Goal: Task Accomplishment & Management: Use online tool/utility

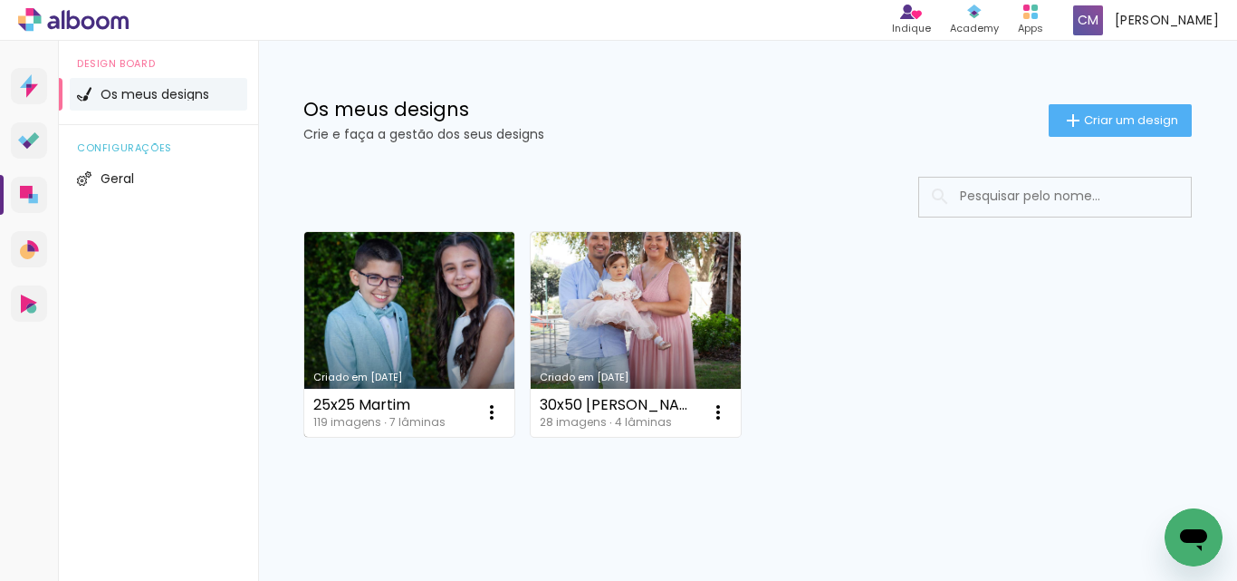
click at [419, 287] on link "Criado em [DATE]" at bounding box center [409, 334] width 210 height 205
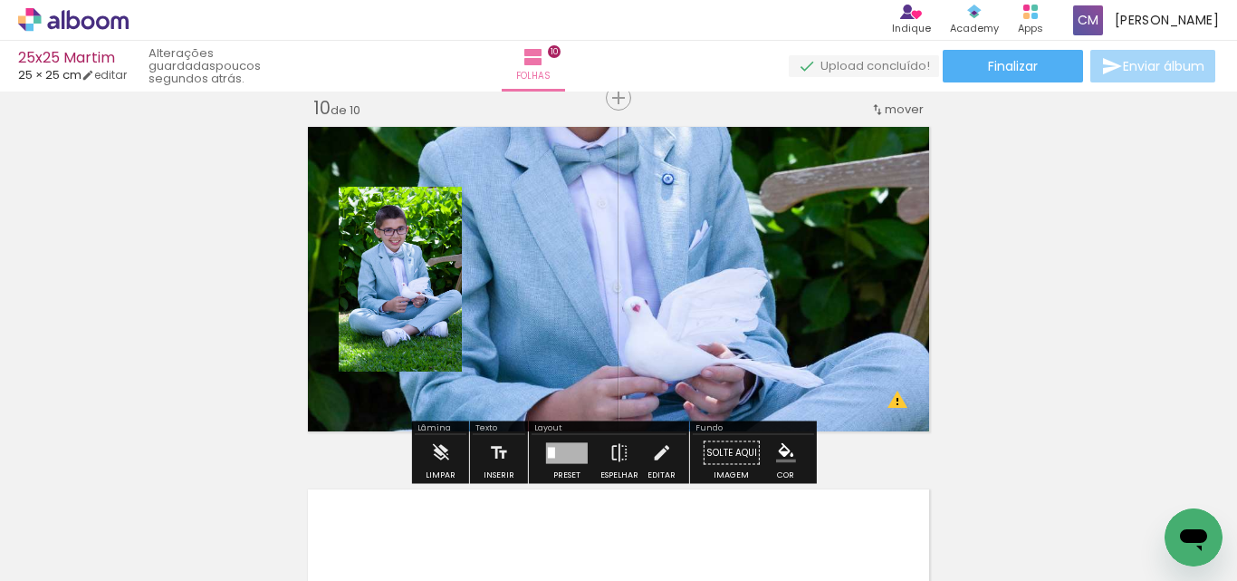
click at [738, 273] on quentale-layouter at bounding box center [619, 278] width 634 height 317
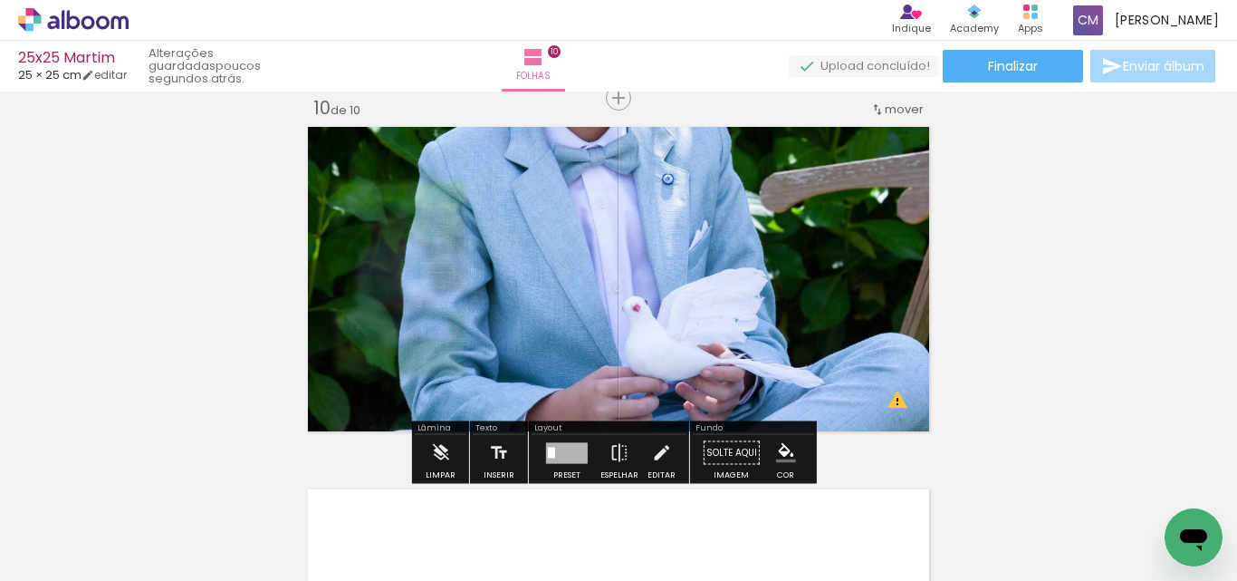
scroll to position [0, 4066]
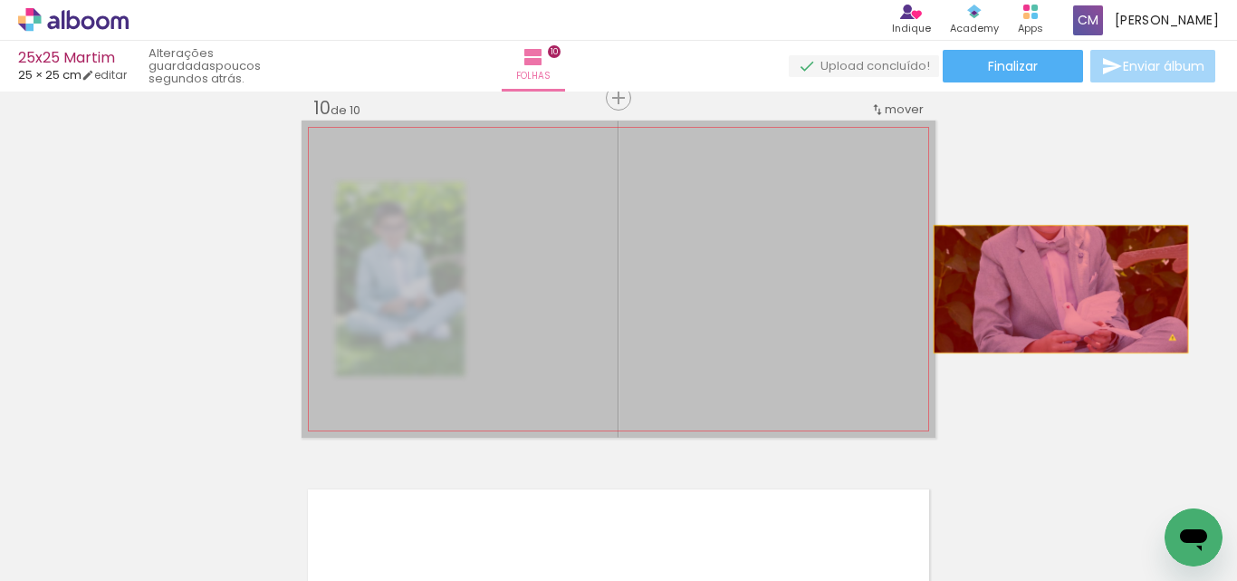
drag, startPoint x: 738, startPoint y: 273, endPoint x: 1061, endPoint y: 286, distance: 323.6
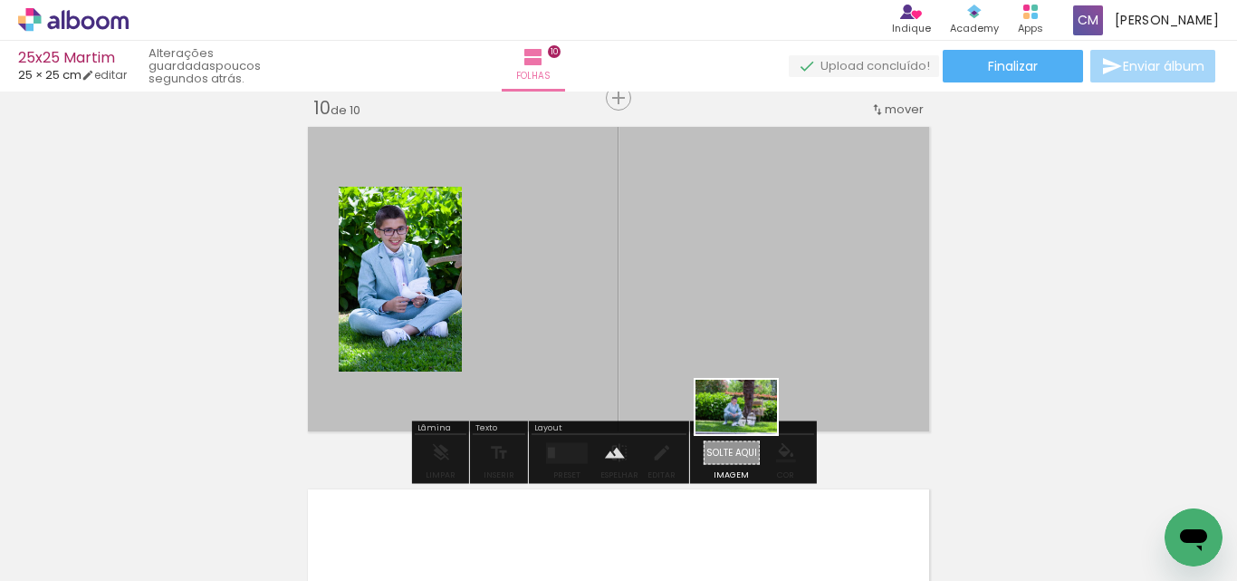
drag, startPoint x: 594, startPoint y: 535, endPoint x: 750, endPoint y: 434, distance: 185.9
click at [750, 434] on quentale-workspace at bounding box center [618, 290] width 1237 height 581
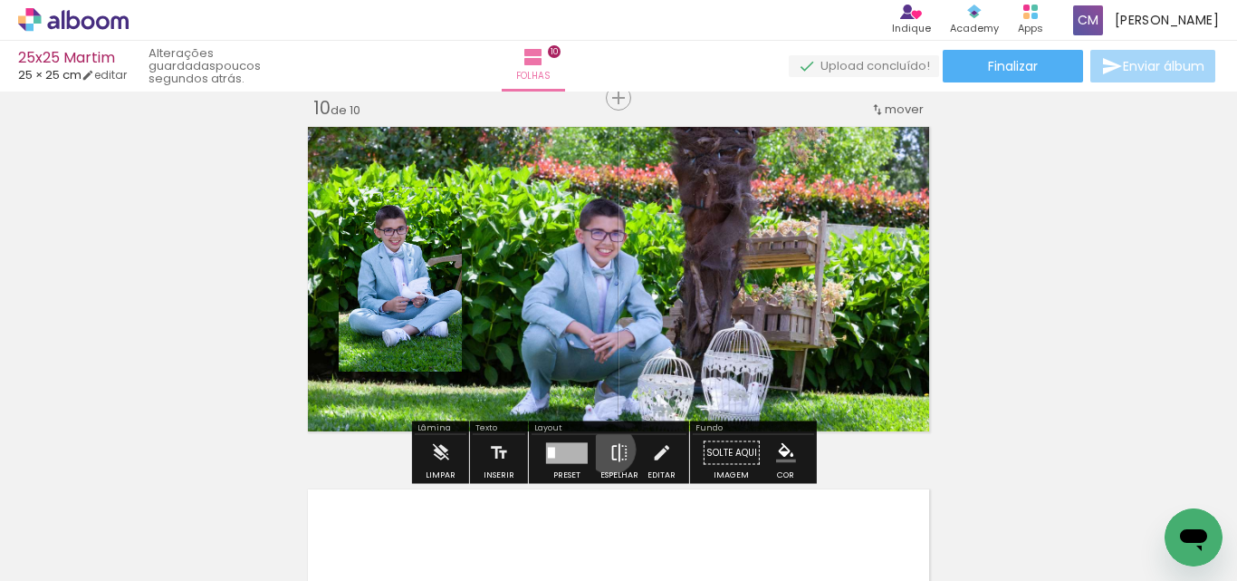
click at [609, 449] on iron-icon at bounding box center [619, 453] width 20 height 36
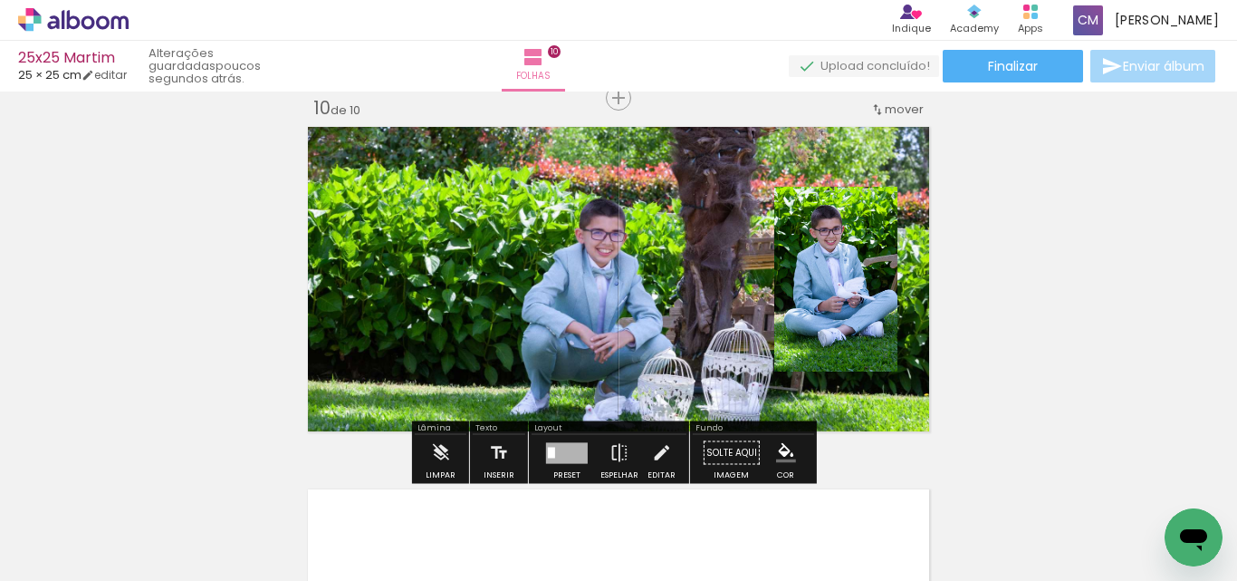
click at [484, 281] on quentale-layouter at bounding box center [619, 278] width 634 height 317
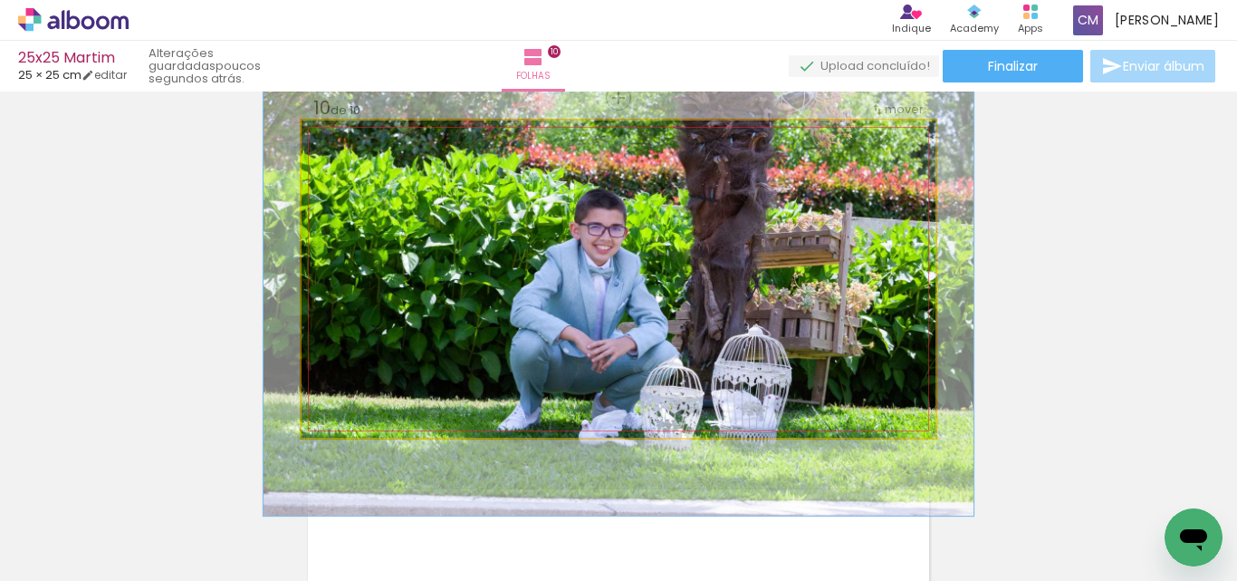
click at [375, 174] on div at bounding box center [378, 166] width 29 height 29
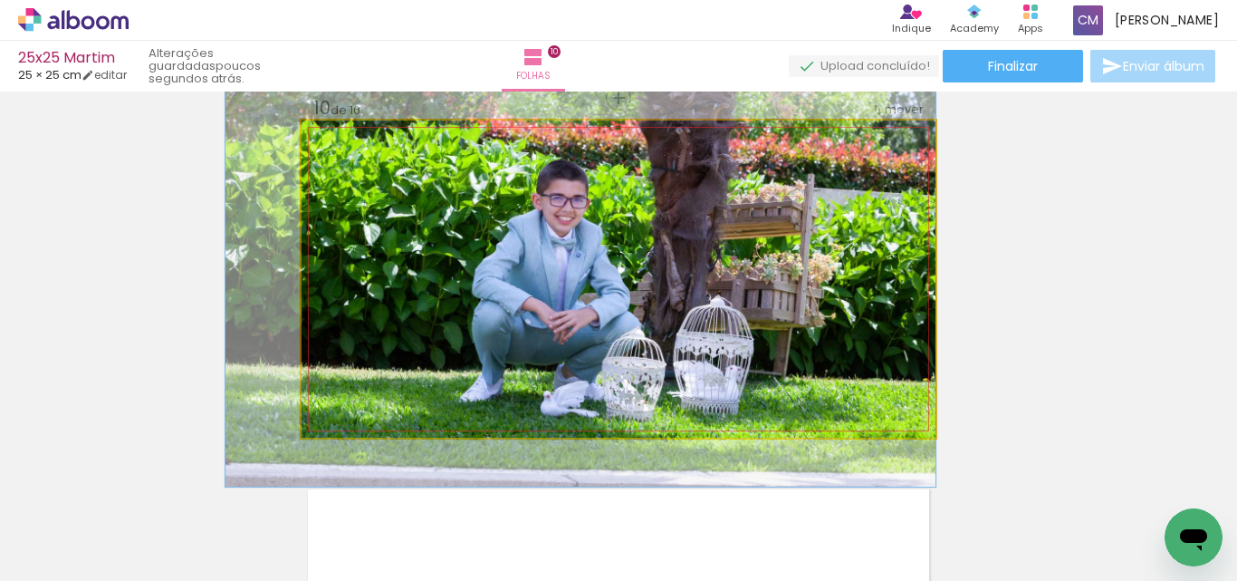
drag, startPoint x: 420, startPoint y: 253, endPoint x: 302, endPoint y: 224, distance: 121.2
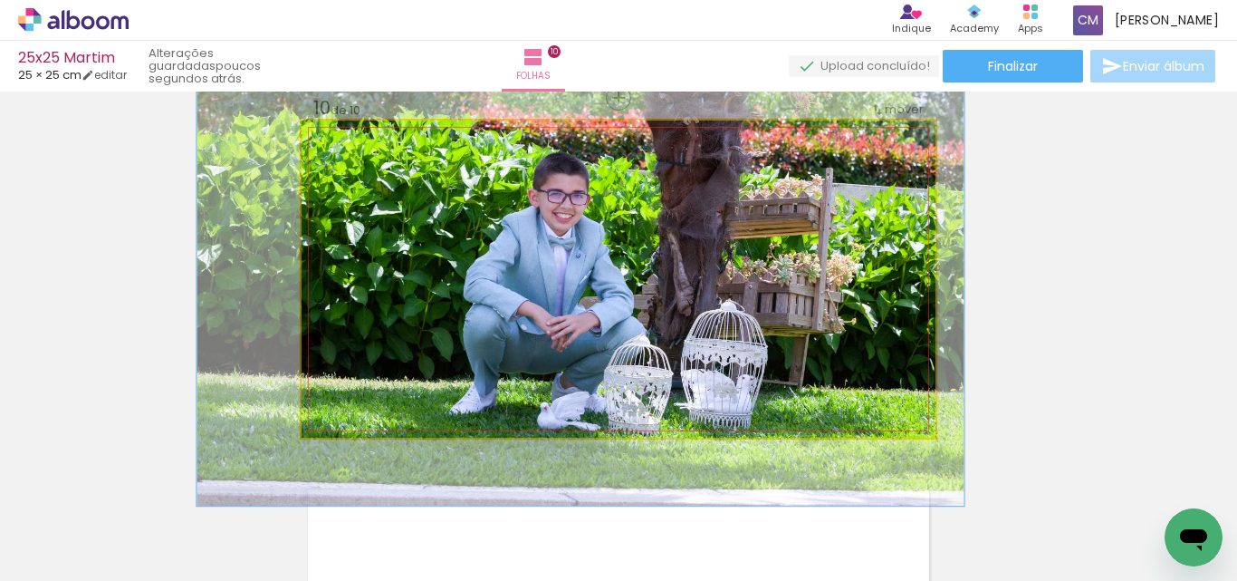
click at [381, 178] on div at bounding box center [385, 166] width 29 height 29
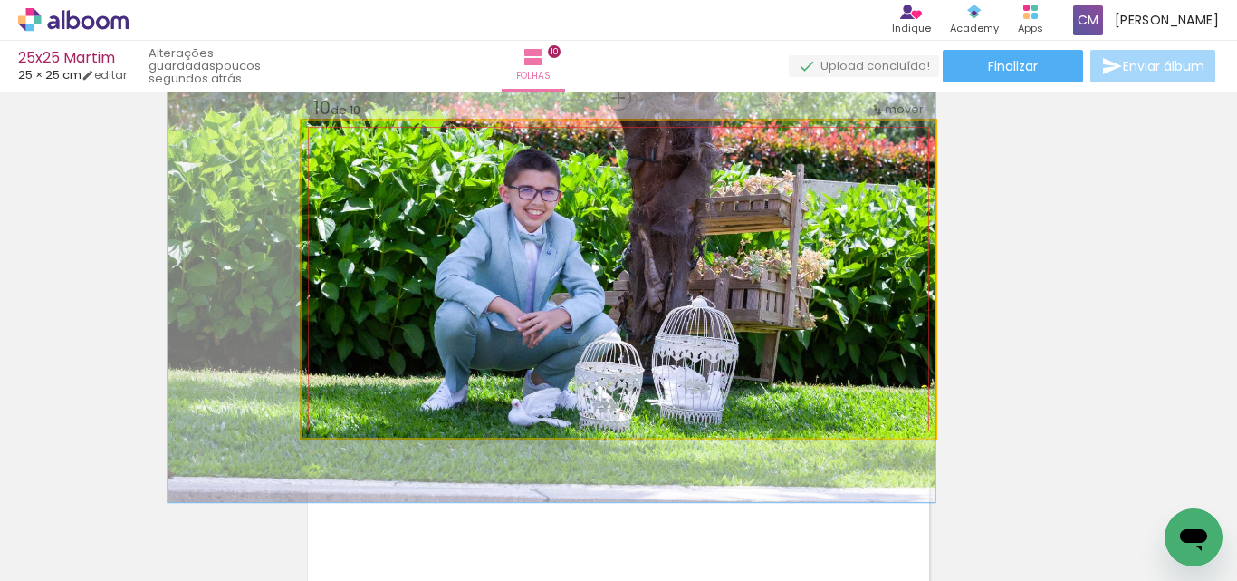
drag, startPoint x: 468, startPoint y: 301, endPoint x: 408, endPoint y: 297, distance: 60.8
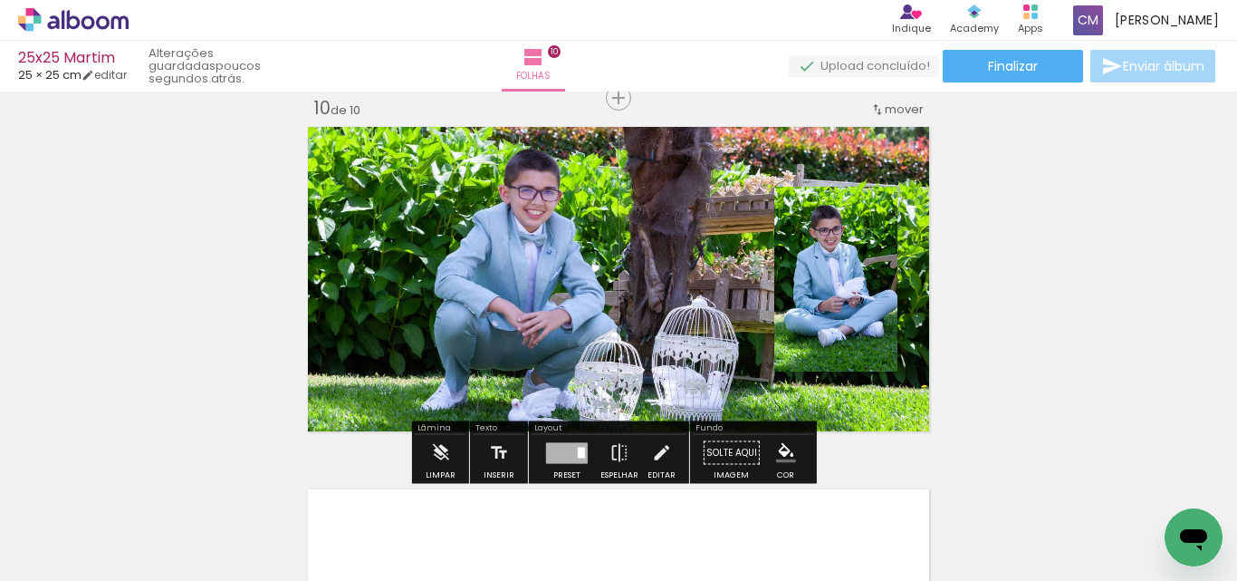
click at [601, 226] on quentale-layouter at bounding box center [619, 278] width 634 height 317
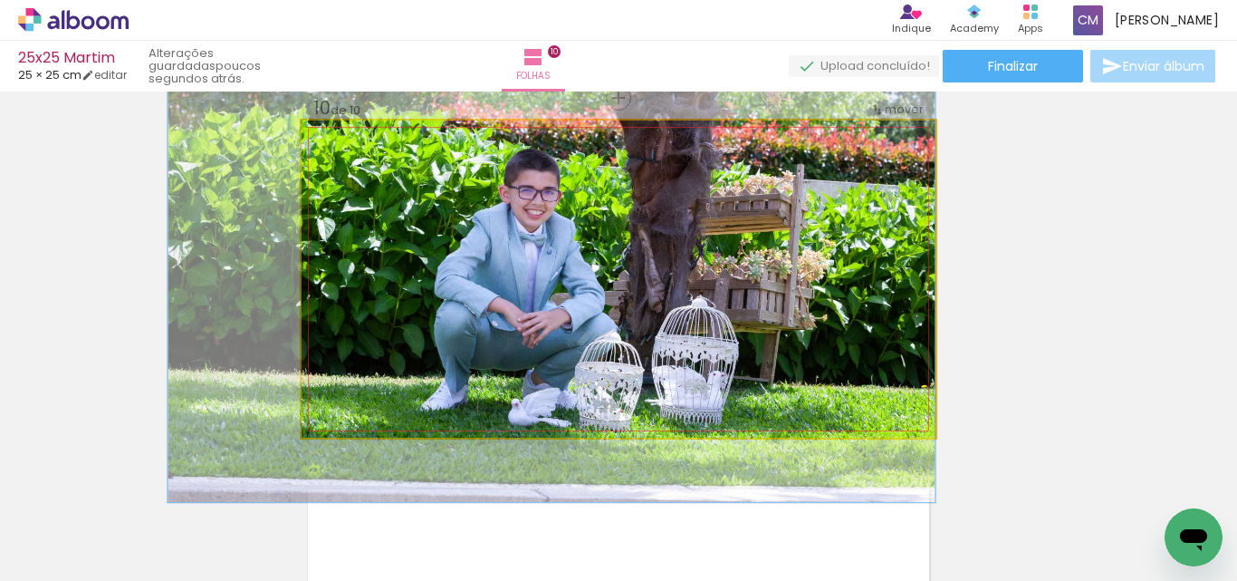
drag, startPoint x: 544, startPoint y: 251, endPoint x: 330, endPoint y: 252, distance: 214.6
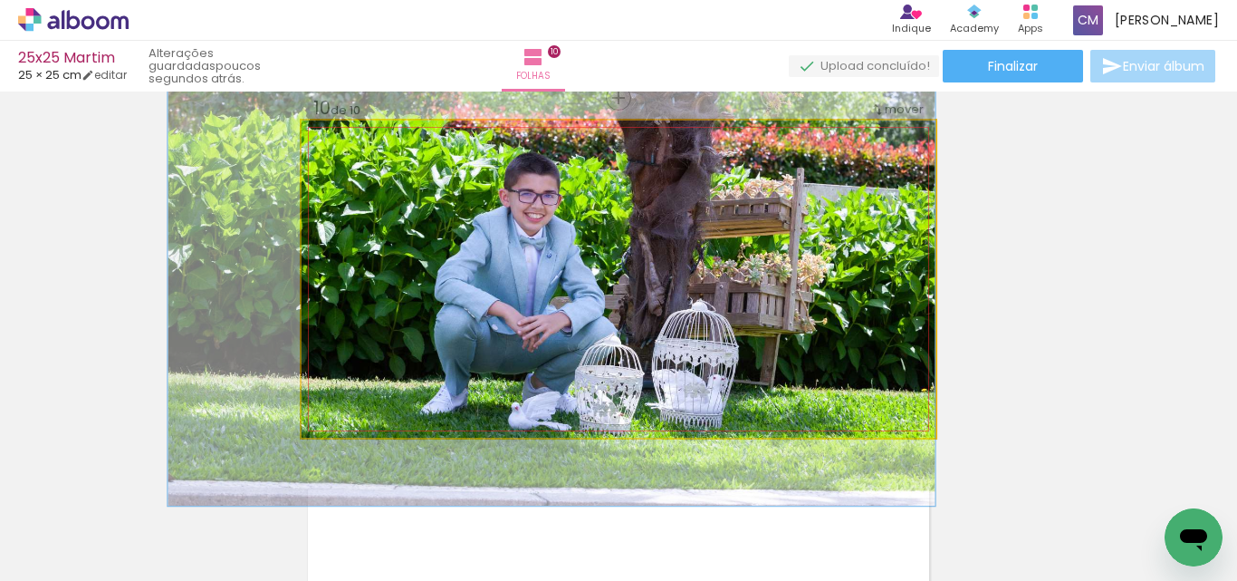
drag, startPoint x: 904, startPoint y: 229, endPoint x: 763, endPoint y: 232, distance: 141.3
drag, startPoint x: 873, startPoint y: 225, endPoint x: 730, endPoint y: 224, distance: 143.1
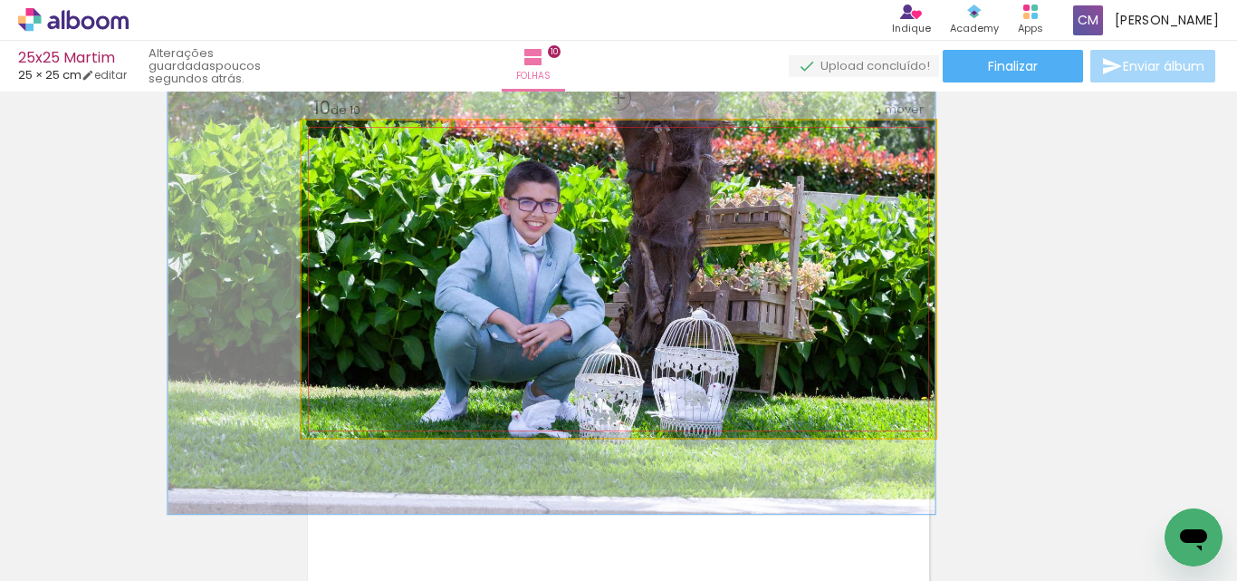
drag, startPoint x: 838, startPoint y: 229, endPoint x: 653, endPoint y: 238, distance: 185.0
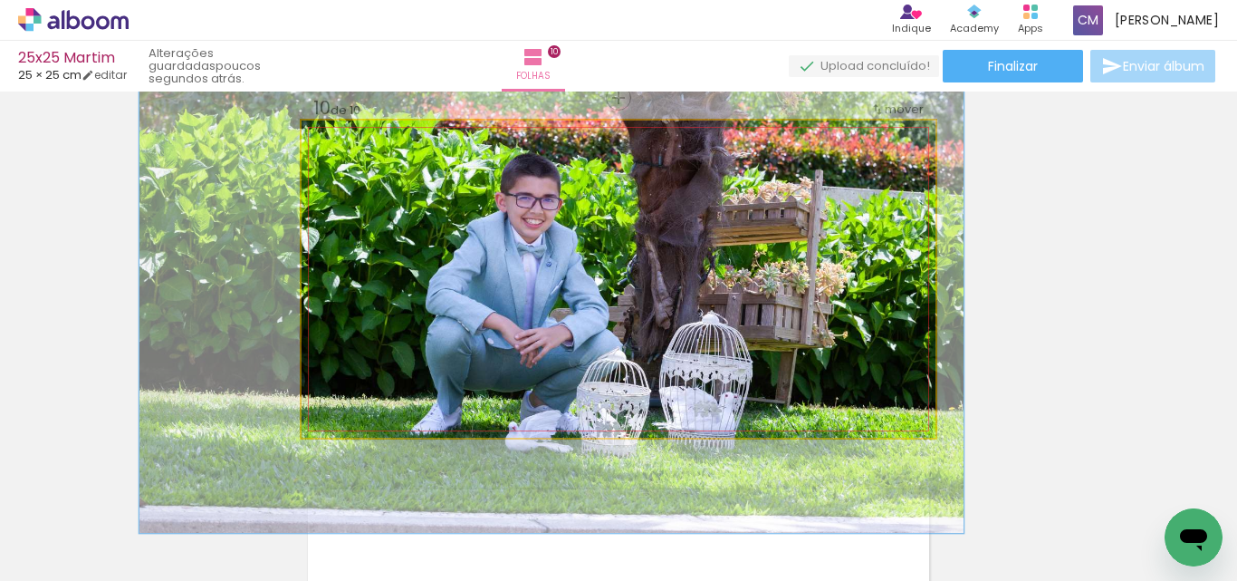
type paper-slider "130"
click at [379, 171] on div at bounding box center [392, 166] width 29 height 29
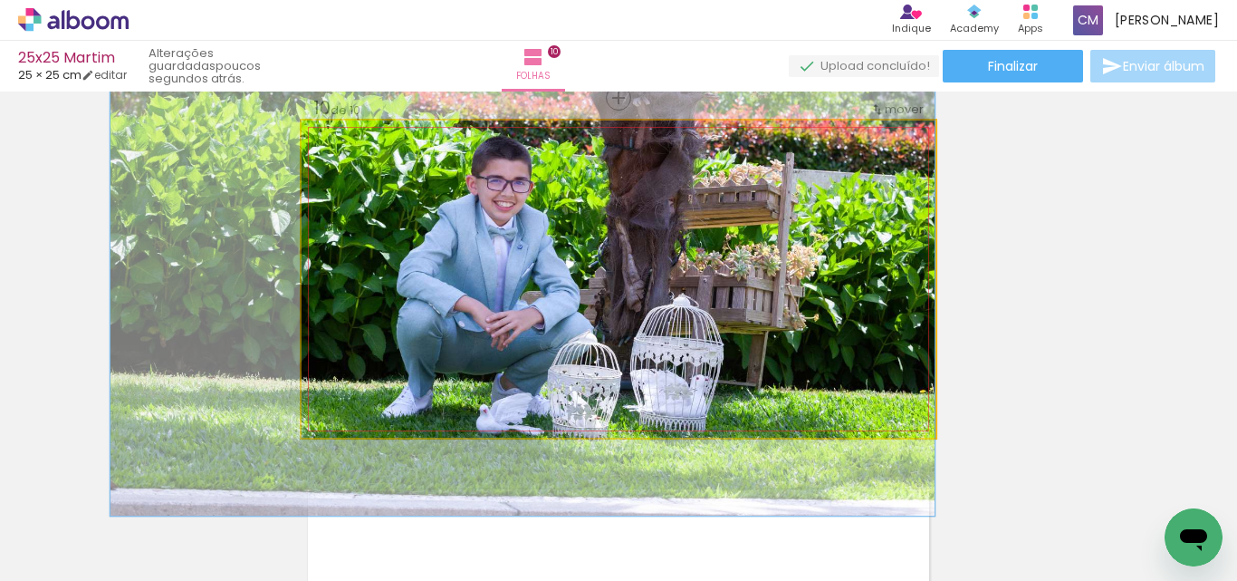
drag, startPoint x: 846, startPoint y: 309, endPoint x: 770, endPoint y: 292, distance: 78.0
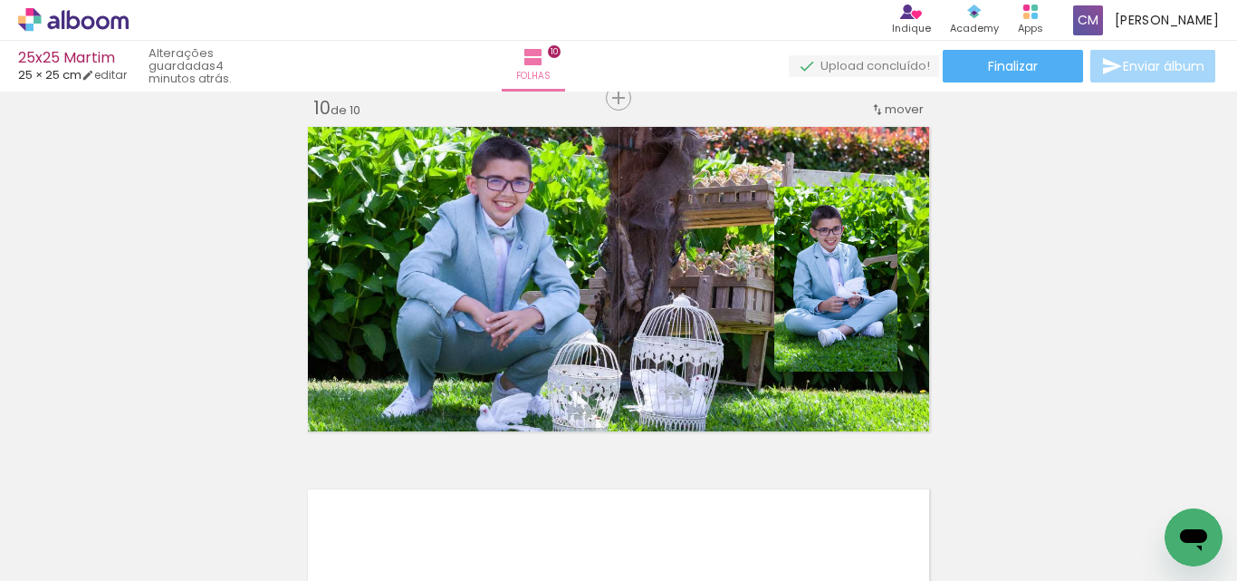
scroll to position [0, 4066]
click at [44, 551] on span "Adicionar Fotos" at bounding box center [64, 556] width 54 height 20
click at [0, 0] on input "file" at bounding box center [0, 0] width 0 height 0
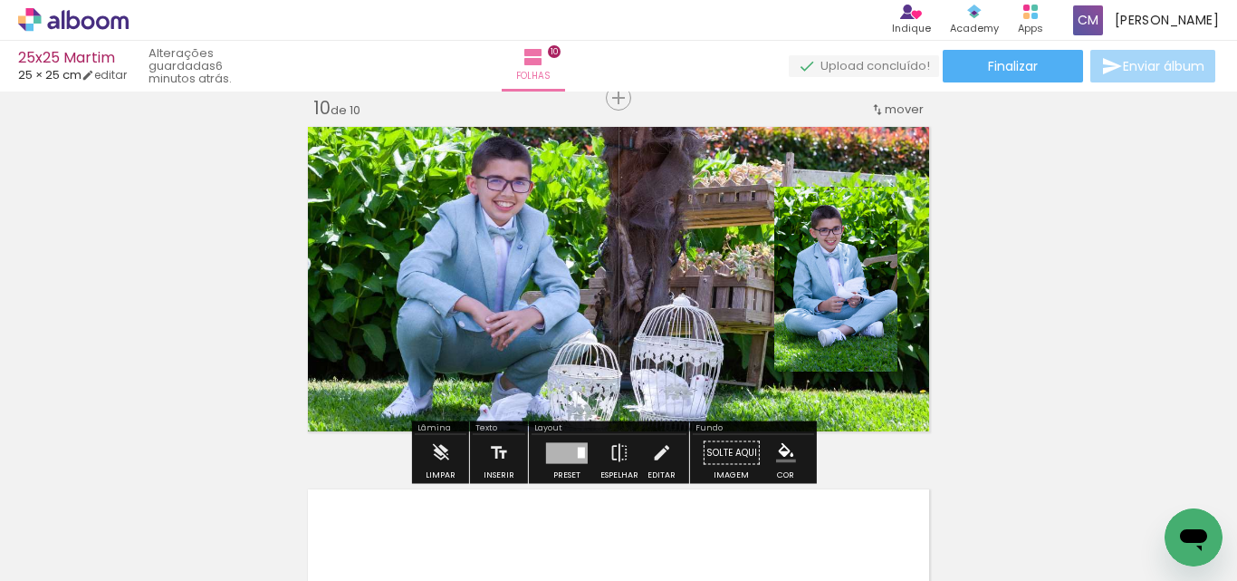
click at [70, 566] on span "Adicionar Fotos" at bounding box center [64, 556] width 54 height 20
click at [0, 0] on input "file" at bounding box center [0, 0] width 0 height 0
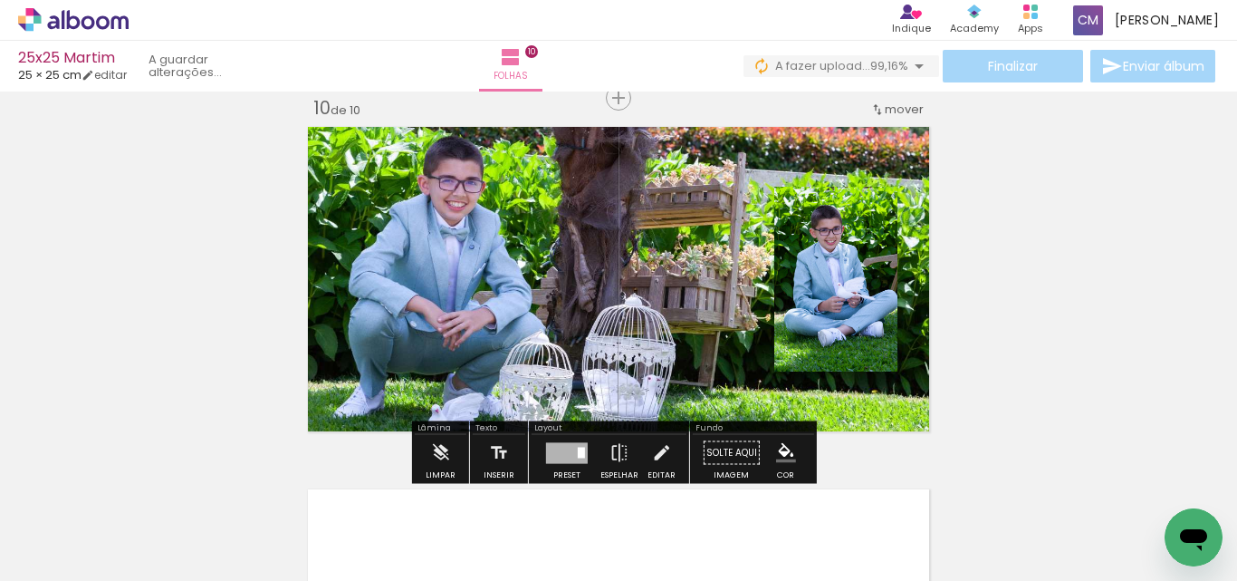
click at [447, 198] on quentale-layouter at bounding box center [619, 278] width 634 height 317
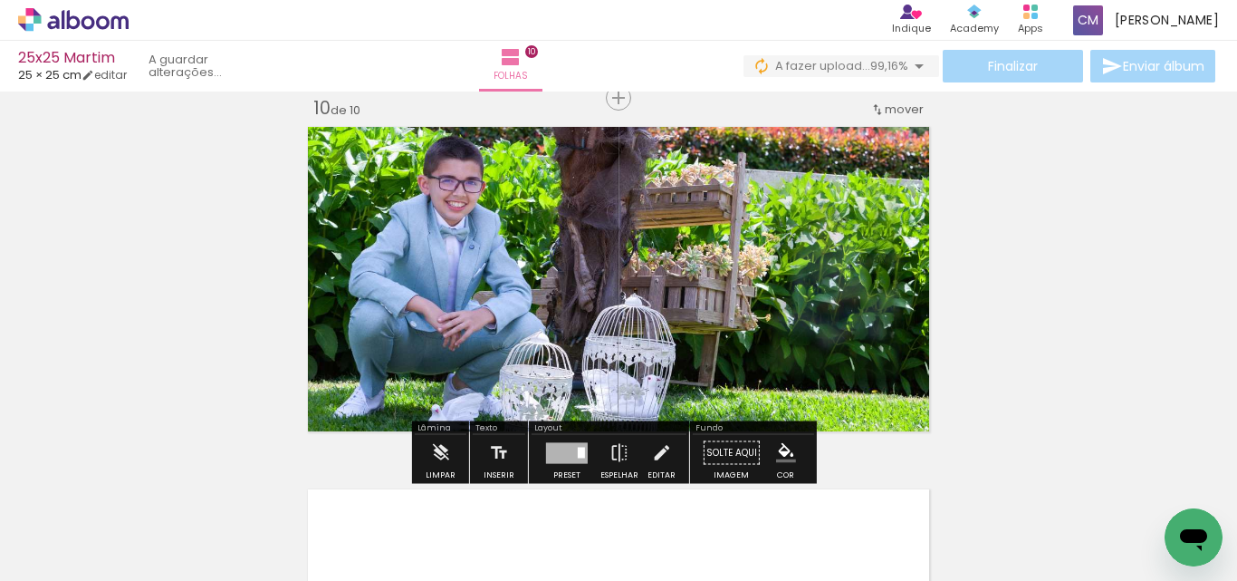
click at [446, 187] on quentale-photo at bounding box center [619, 278] width 634 height 317
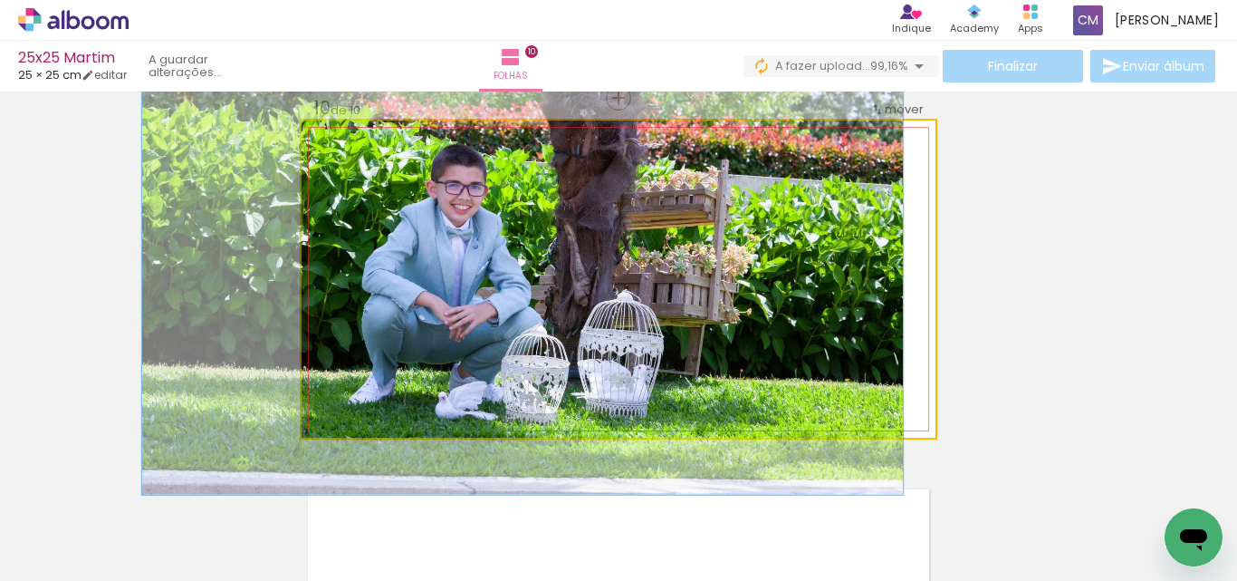
type paper-slider "120"
click at [379, 175] on div at bounding box center [385, 166] width 29 height 29
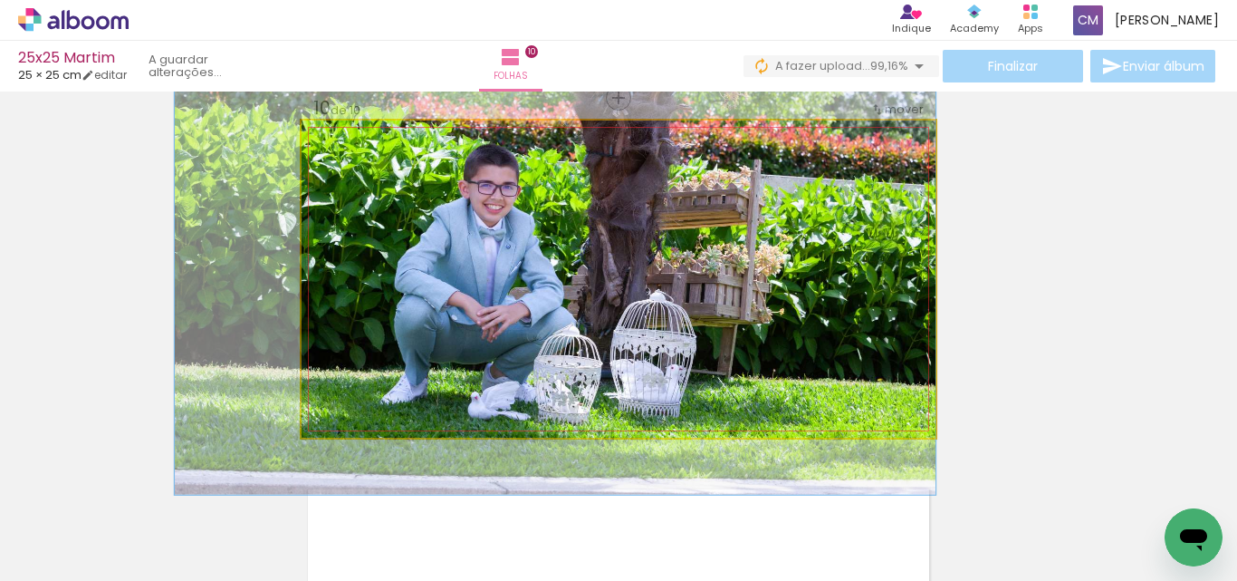
drag, startPoint x: 471, startPoint y: 236, endPoint x: 490, endPoint y: 236, distance: 19.0
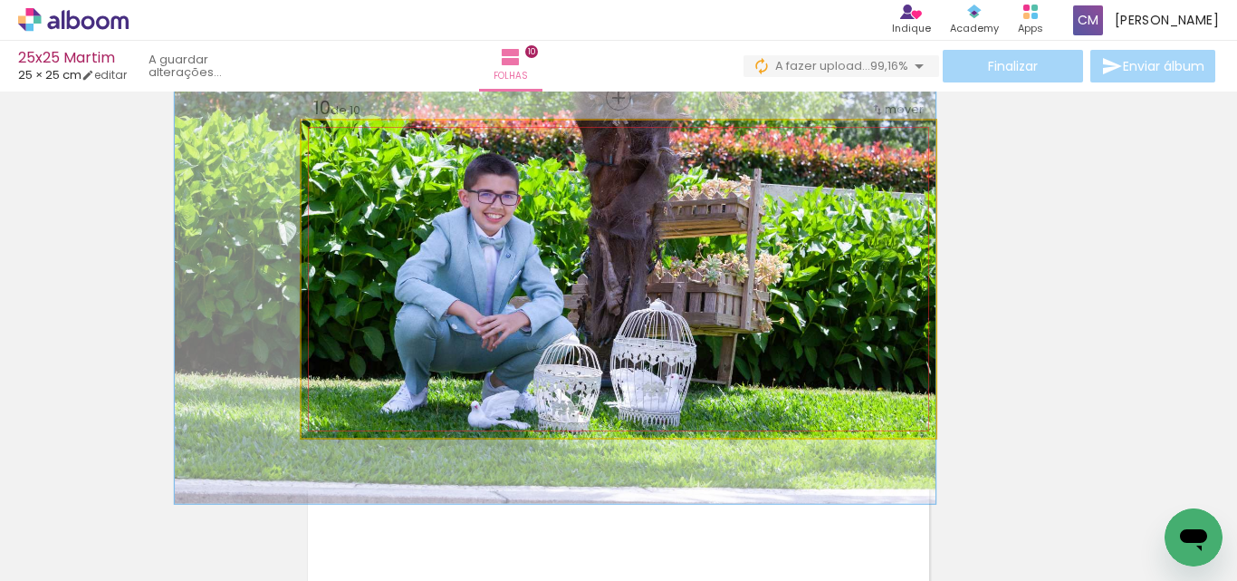
drag, startPoint x: 405, startPoint y: 254, endPoint x: 391, endPoint y: 256, distance: 13.9
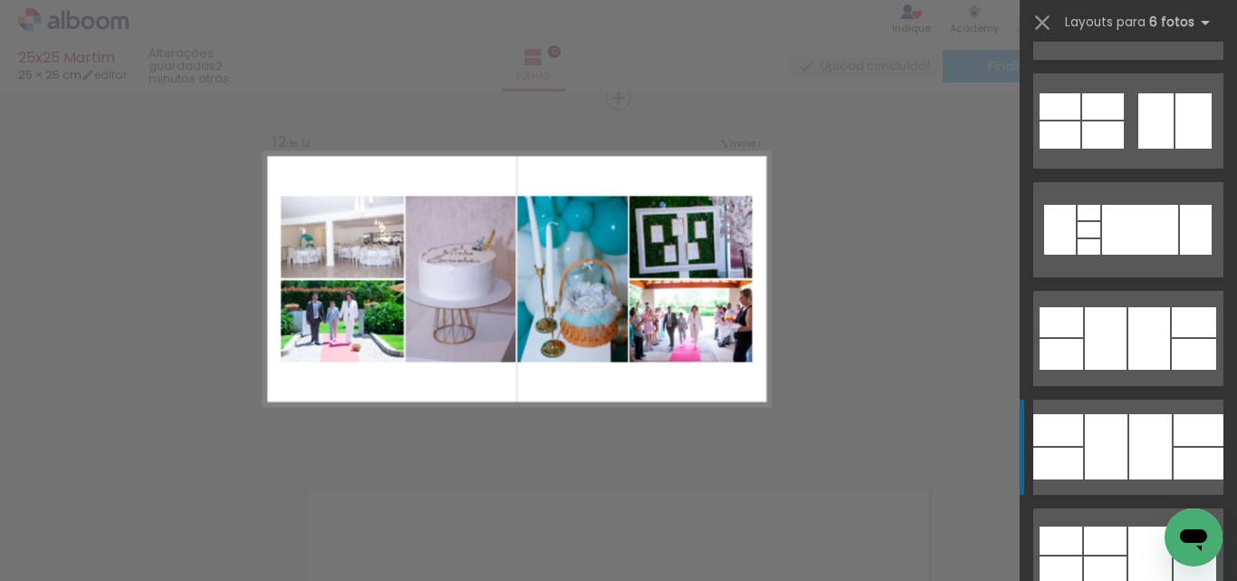
scroll to position [6702, 0]
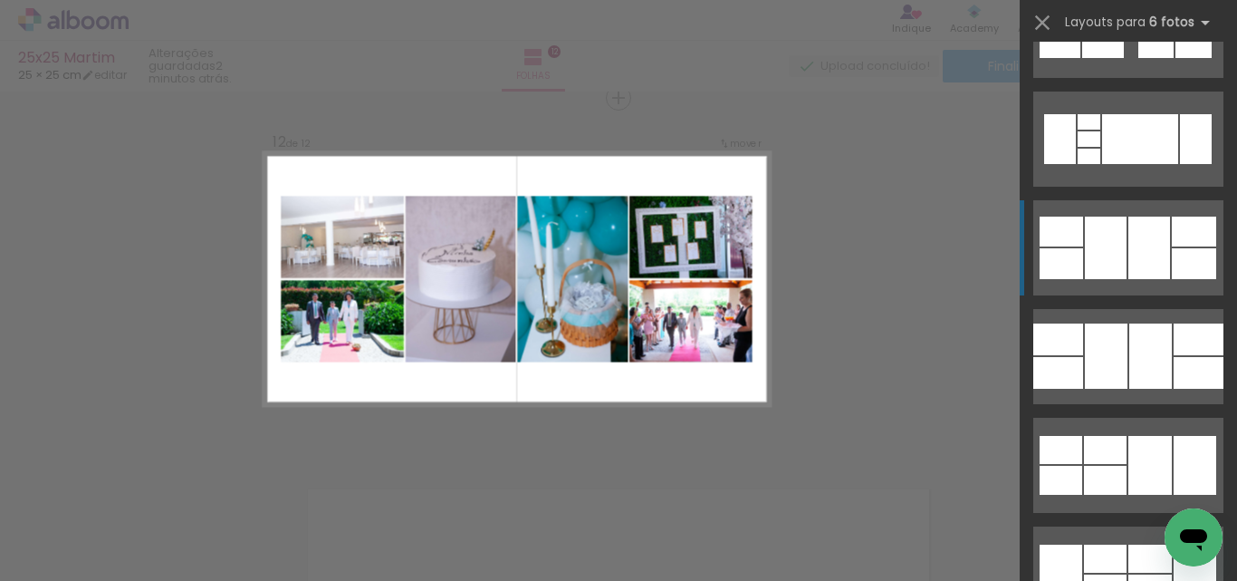
click at [1113, 257] on div at bounding box center [1106, 247] width 42 height 62
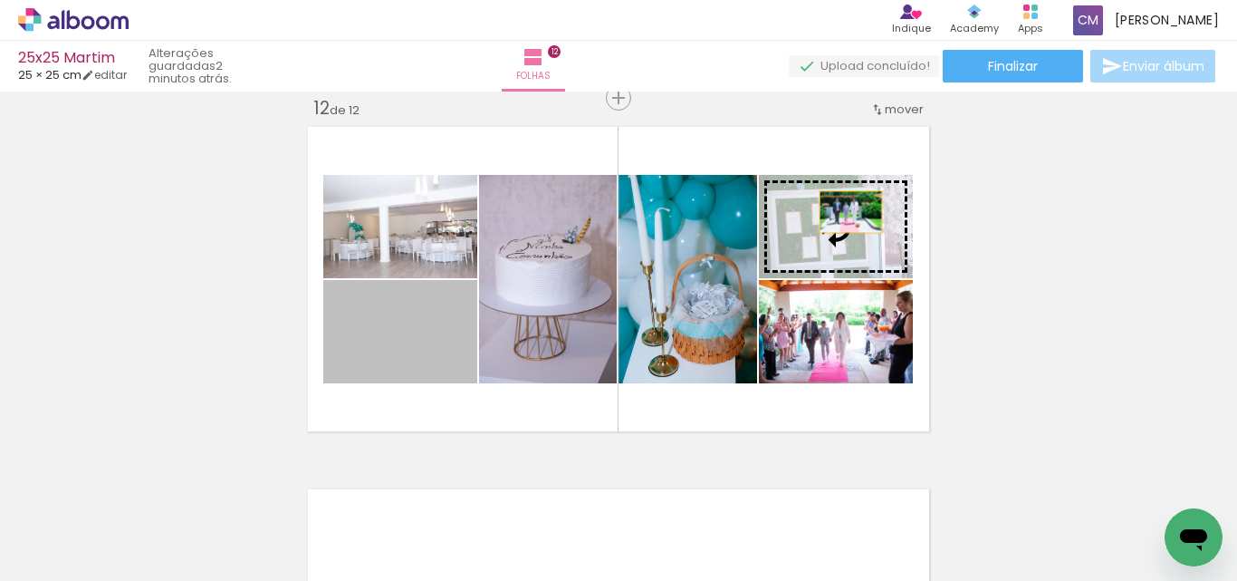
drag, startPoint x: 435, startPoint y: 344, endPoint x: 844, endPoint y: 212, distance: 430.2
click at [0, 0] on slot at bounding box center [0, 0] width 0 height 0
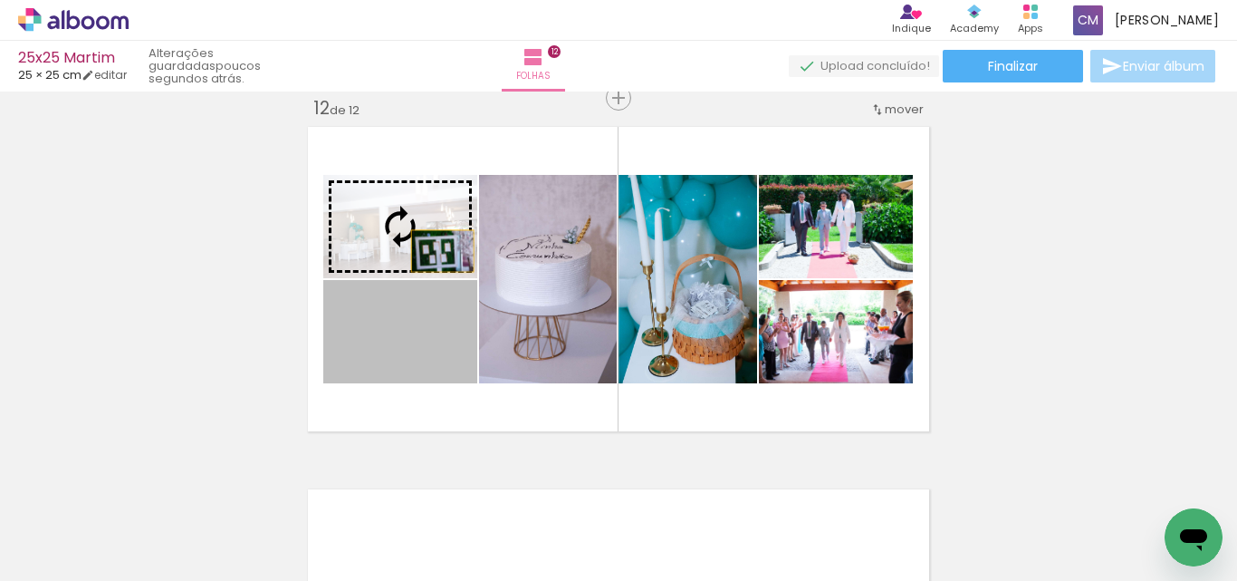
drag, startPoint x: 431, startPoint y: 358, endPoint x: 433, endPoint y: 239, distance: 118.7
click at [0, 0] on slot at bounding box center [0, 0] width 0 height 0
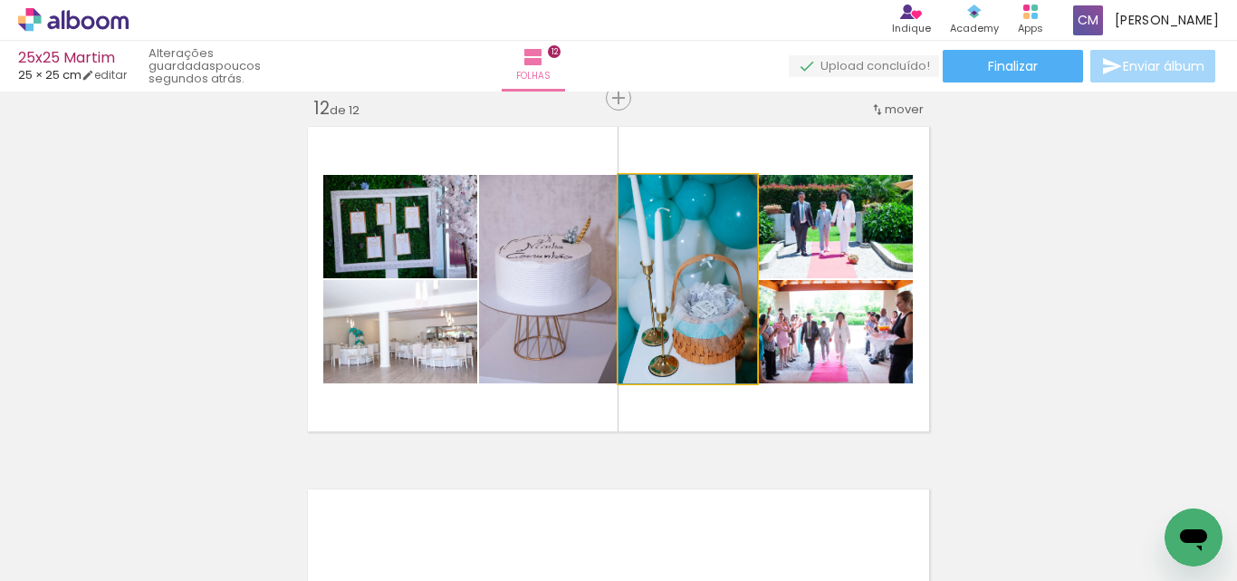
drag, startPoint x: 705, startPoint y: 360, endPoint x: 666, endPoint y: 363, distance: 39.9
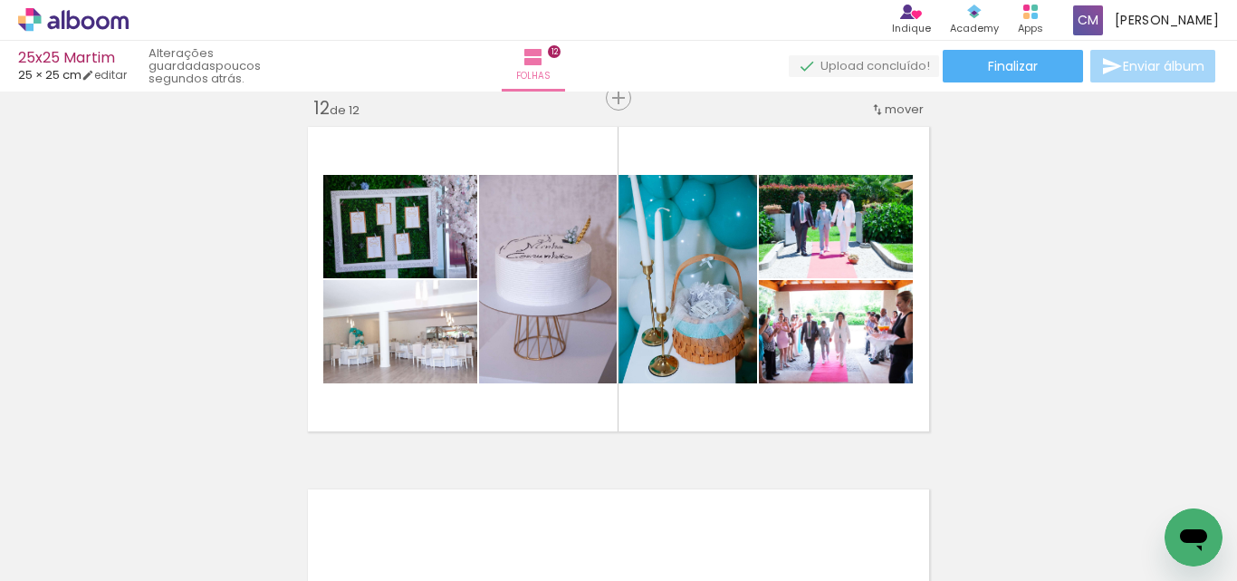
scroll to position [0, 5973]
